Goal: Information Seeking & Learning: Learn about a topic

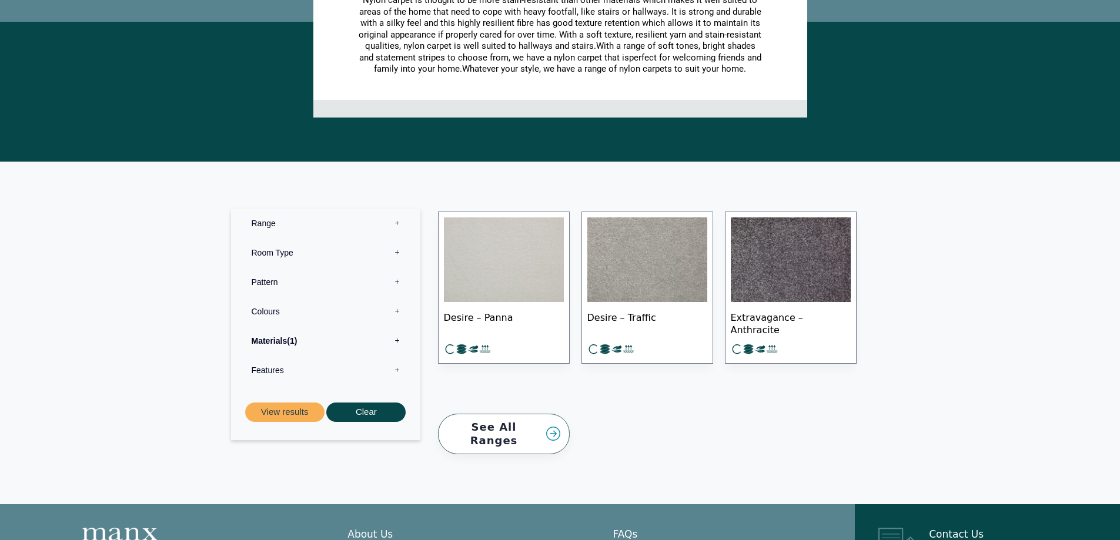
scroll to position [353, 0]
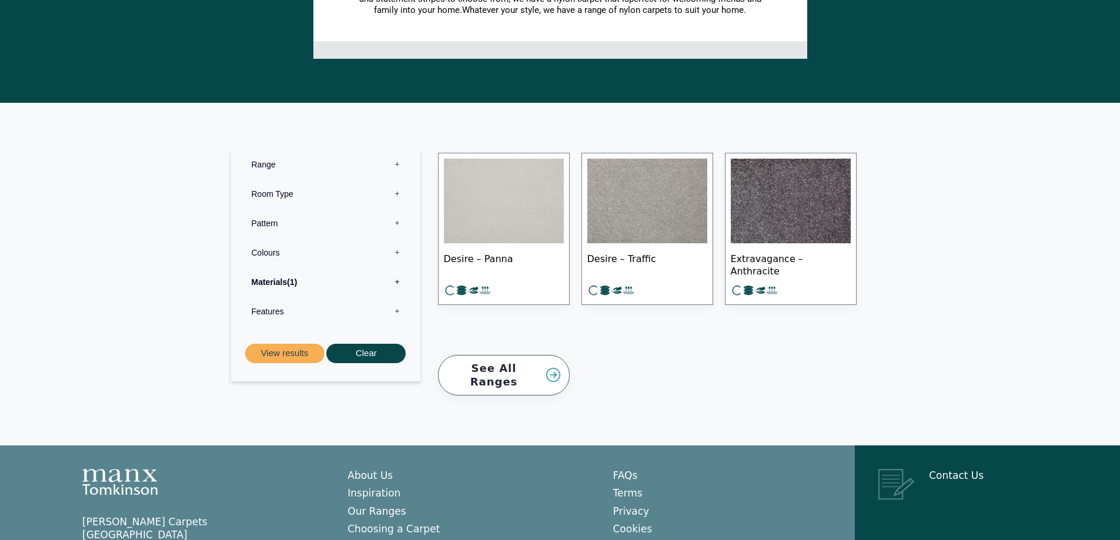
click at [398, 281] on label "Materials 1" at bounding box center [326, 282] width 172 height 29
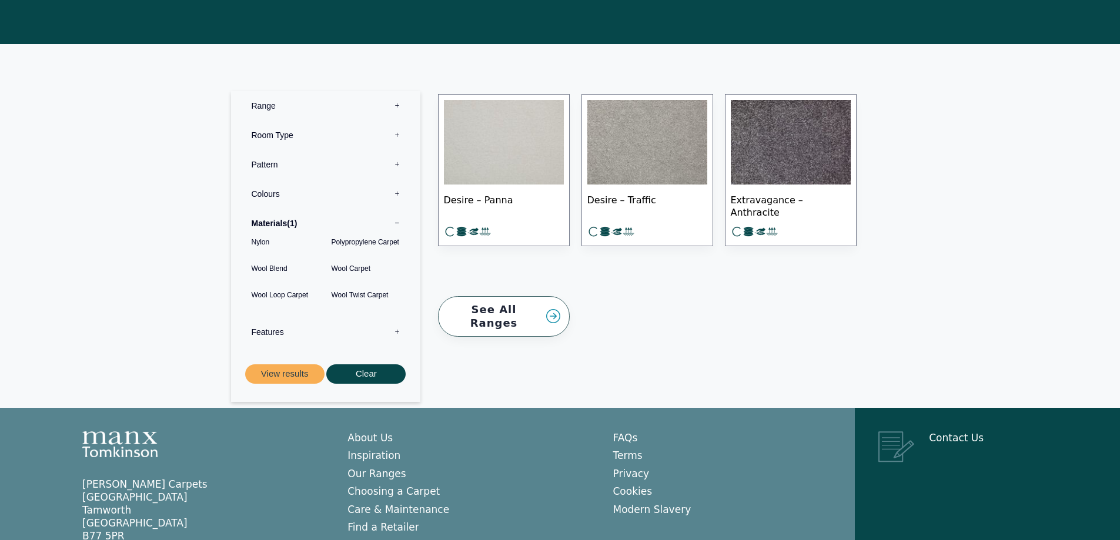
scroll to position [472, 0]
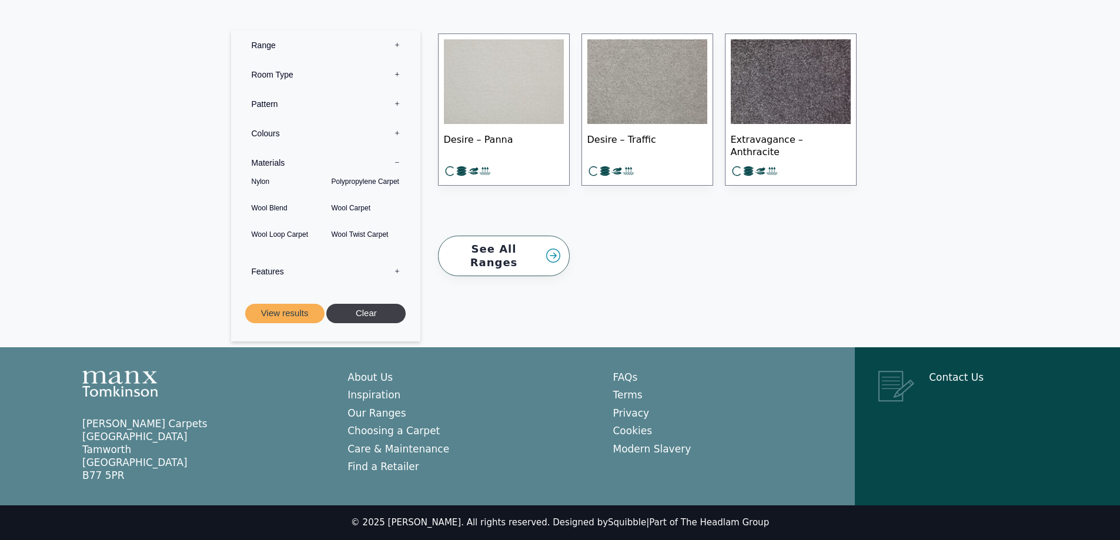
click at [372, 315] on button "Clear" at bounding box center [365, 313] width 79 height 19
click at [556, 247] on link "See All Ranges" at bounding box center [504, 256] width 132 height 41
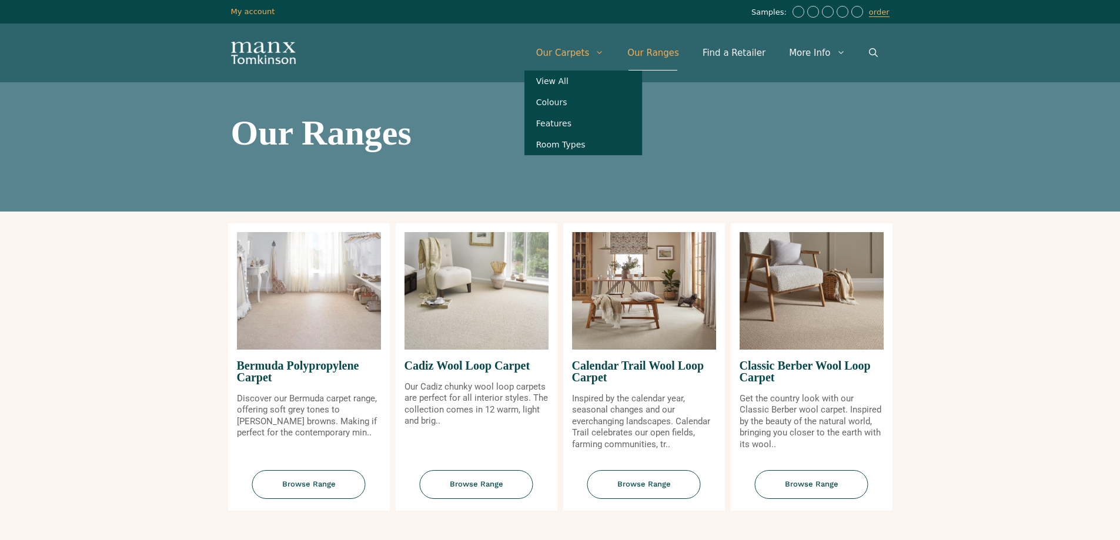
click at [599, 54] on link "Our Carpets" at bounding box center [571, 52] width 92 height 35
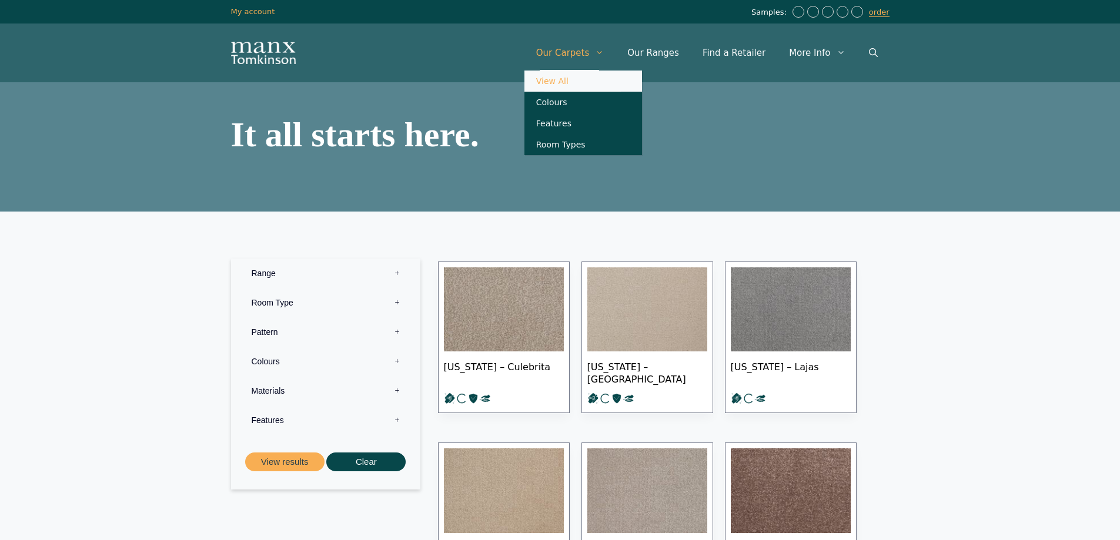
click at [604, 52] on icon "Primary" at bounding box center [599, 52] width 9 height 9
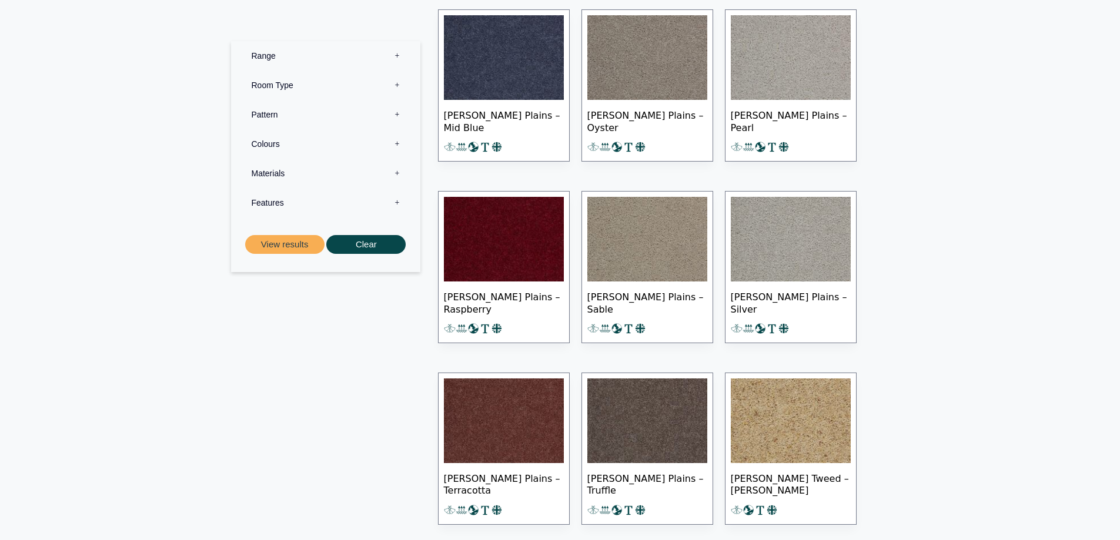
scroll to position [5704, 0]
